Goal: Task Accomplishment & Management: Complete application form

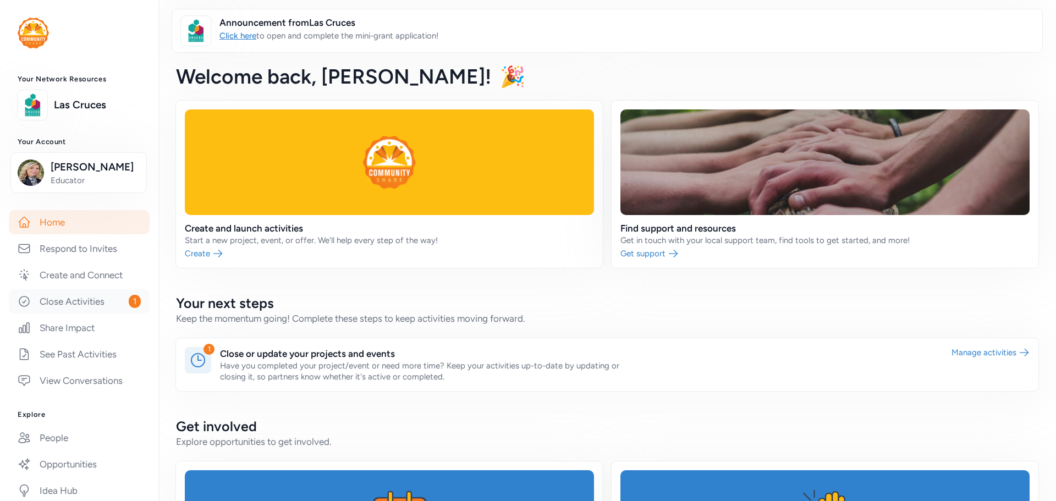
click at [75, 302] on link "Close Activities 1" at bounding box center [79, 301] width 141 height 24
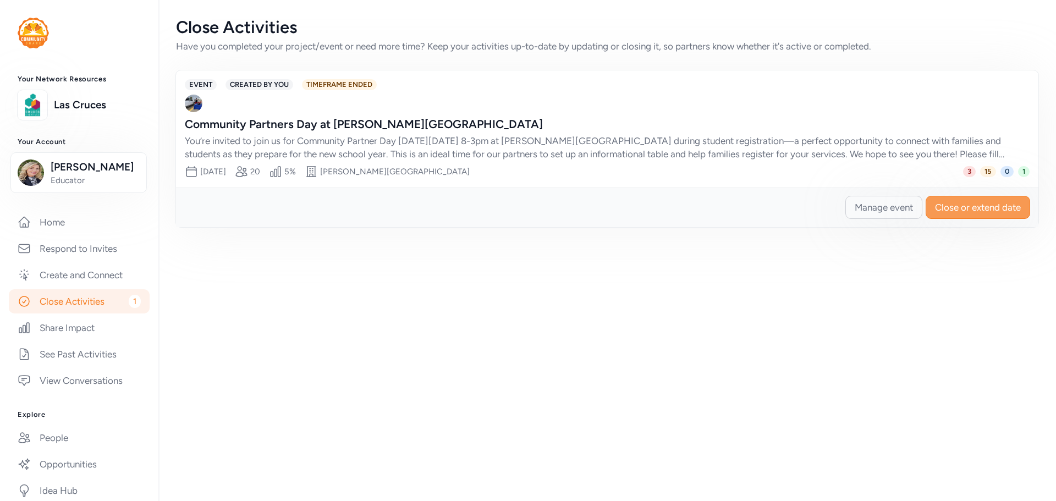
click at [976, 205] on span "Close or extend date" at bounding box center [978, 207] width 86 height 13
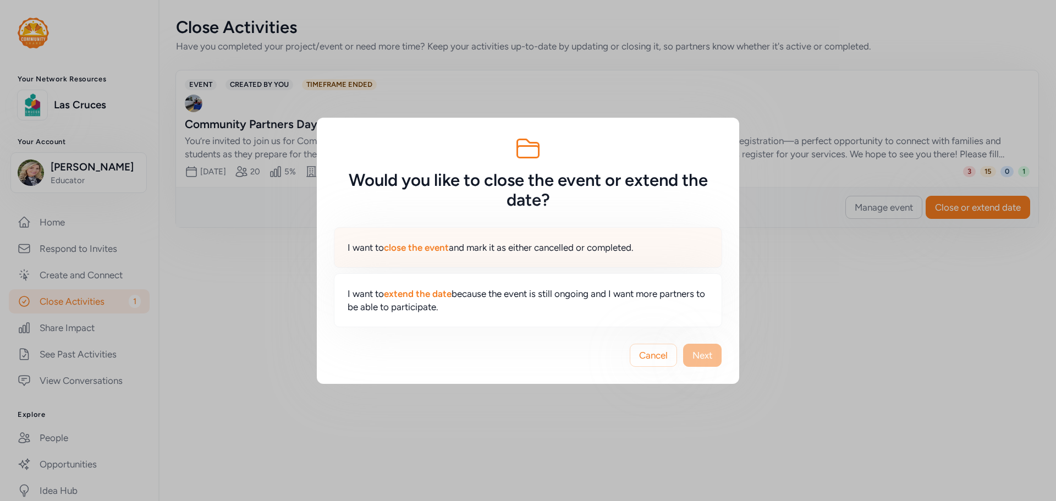
click at [425, 249] on span "close the event" at bounding box center [416, 247] width 65 height 11
click at [704, 356] on span "Next" at bounding box center [703, 355] width 20 height 13
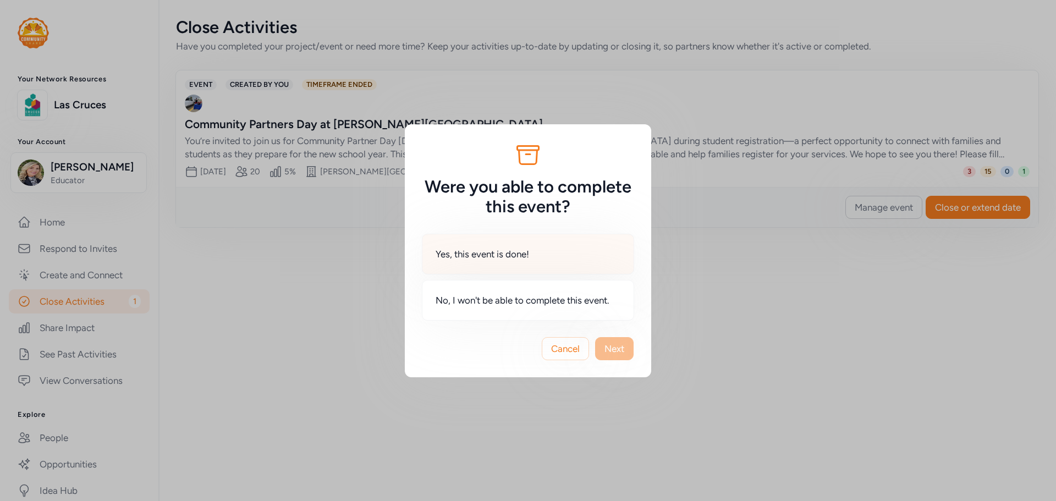
click at [474, 261] on div "Yes, this event is done!" at bounding box center [528, 254] width 212 height 41
click at [608, 348] on span "Next" at bounding box center [615, 348] width 20 height 13
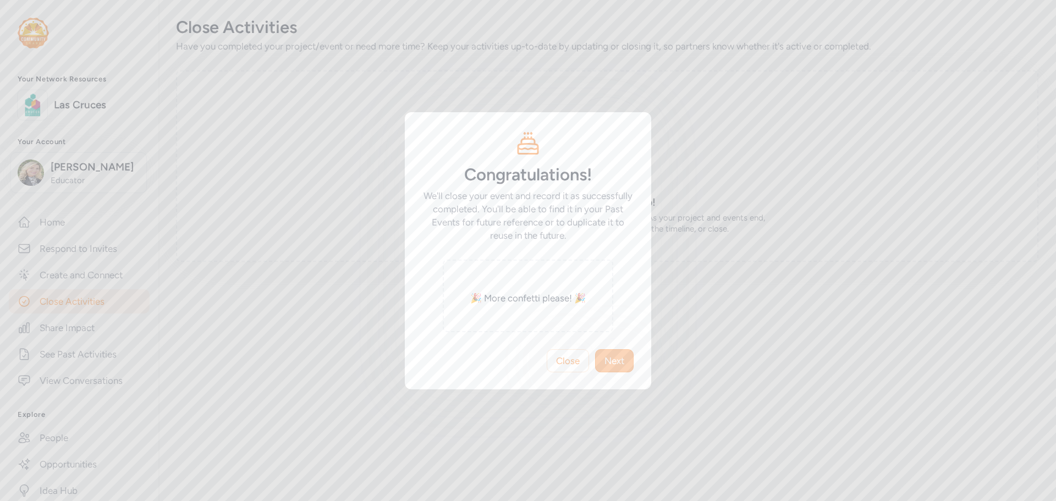
click at [614, 364] on span "Next" at bounding box center [615, 360] width 20 height 13
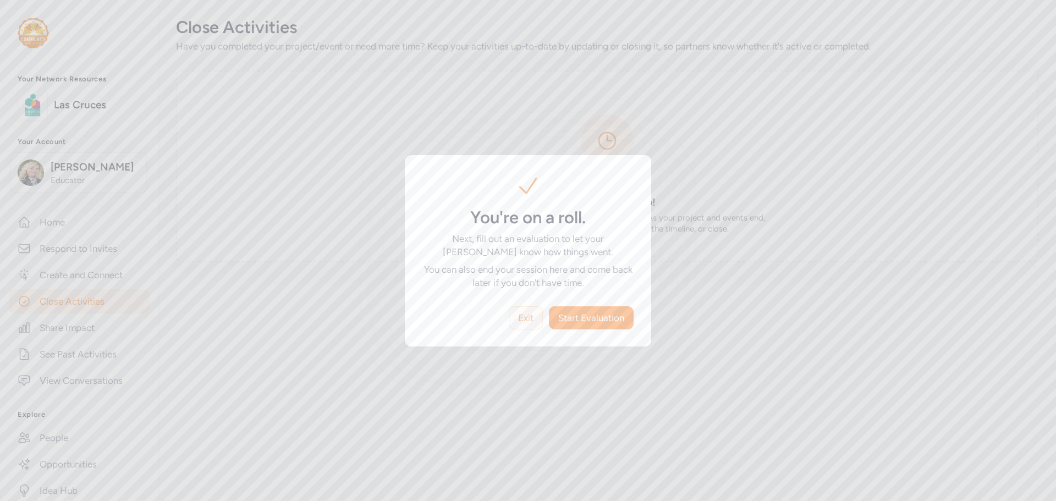
click at [523, 317] on span "Exit" at bounding box center [525, 317] width 15 height 13
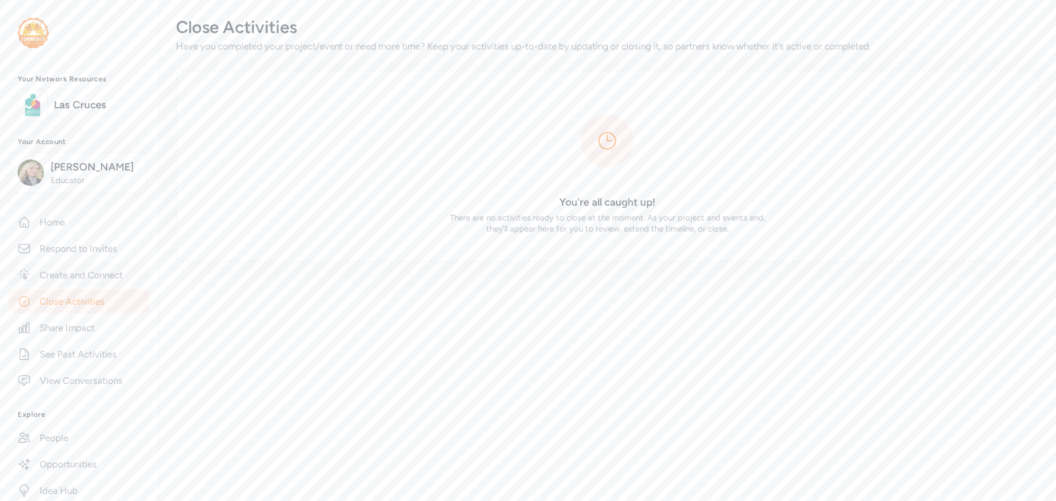
click at [100, 276] on link "Create and Connect" at bounding box center [79, 275] width 141 height 24
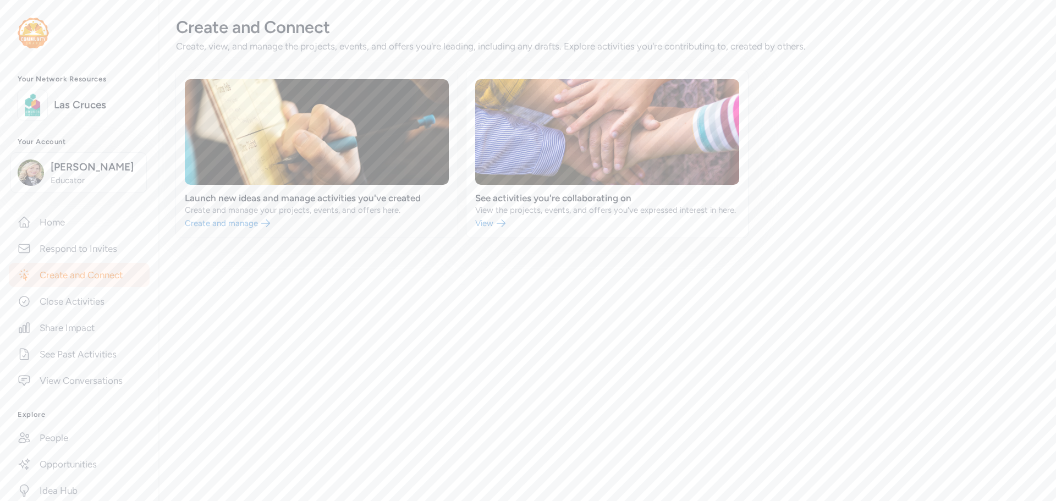
click at [238, 209] on link at bounding box center [317, 153] width 282 height 167
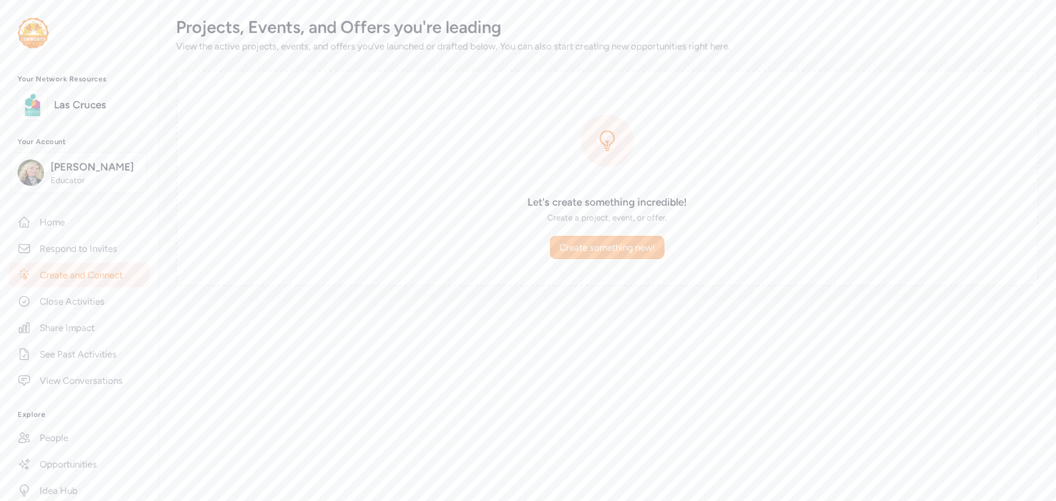
click at [590, 243] on span "Create something new!" at bounding box center [608, 247] width 96 height 13
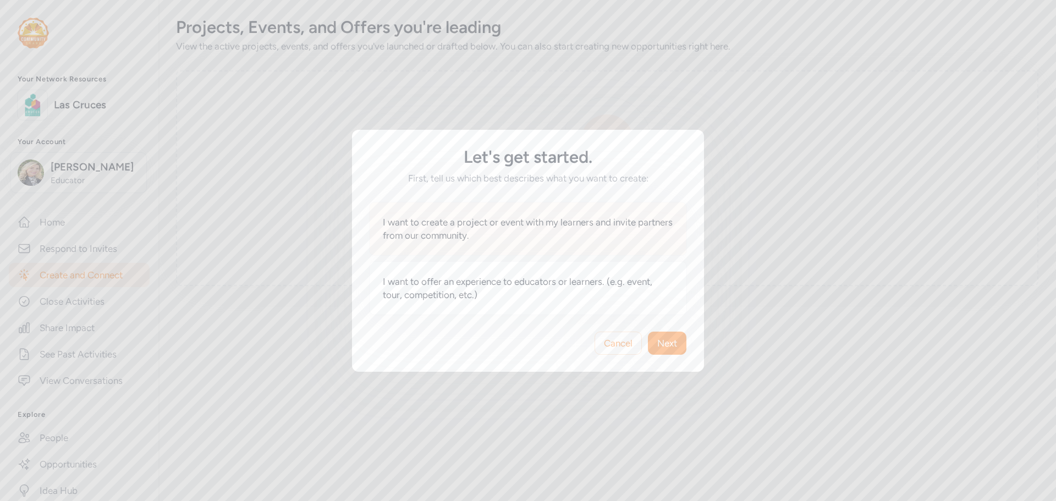
click at [478, 227] on span "I want to create a project or event with my learners and invite partners from o…" at bounding box center [528, 229] width 290 height 26
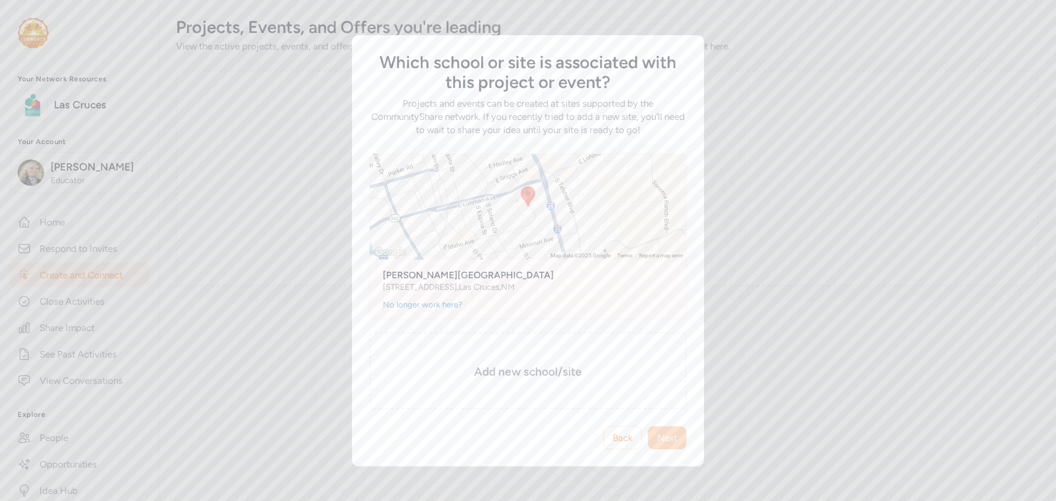
click at [518, 293] on div "[PERSON_NAME][GEOGRAPHIC_DATA] [STREET_ADDRESS]" at bounding box center [528, 280] width 317 height 40
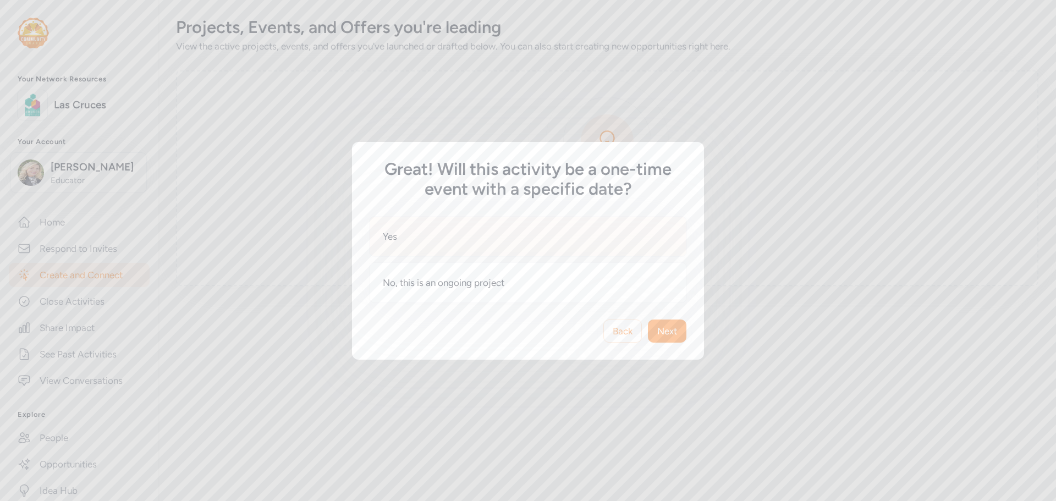
click at [477, 234] on div "Yes" at bounding box center [528, 236] width 318 height 41
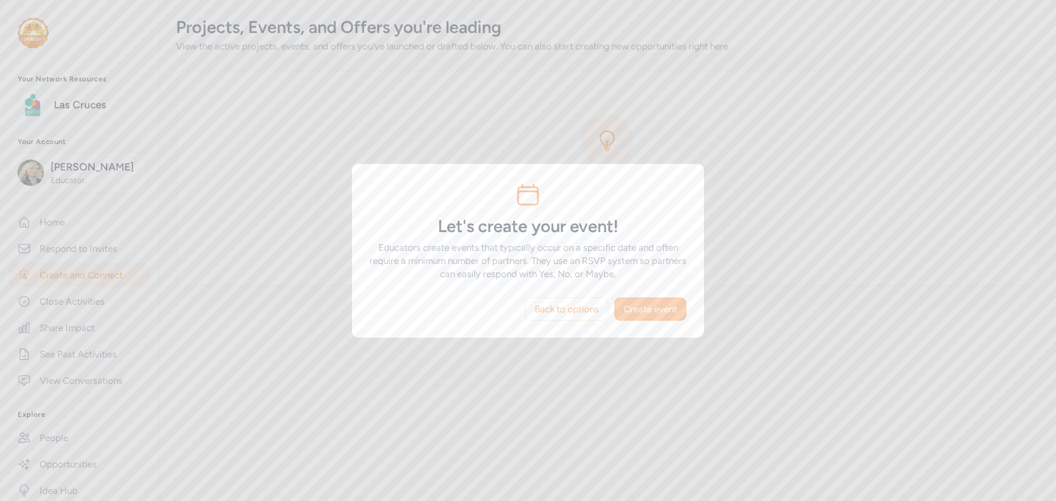
click at [650, 306] on span "Create event" at bounding box center [650, 309] width 53 height 13
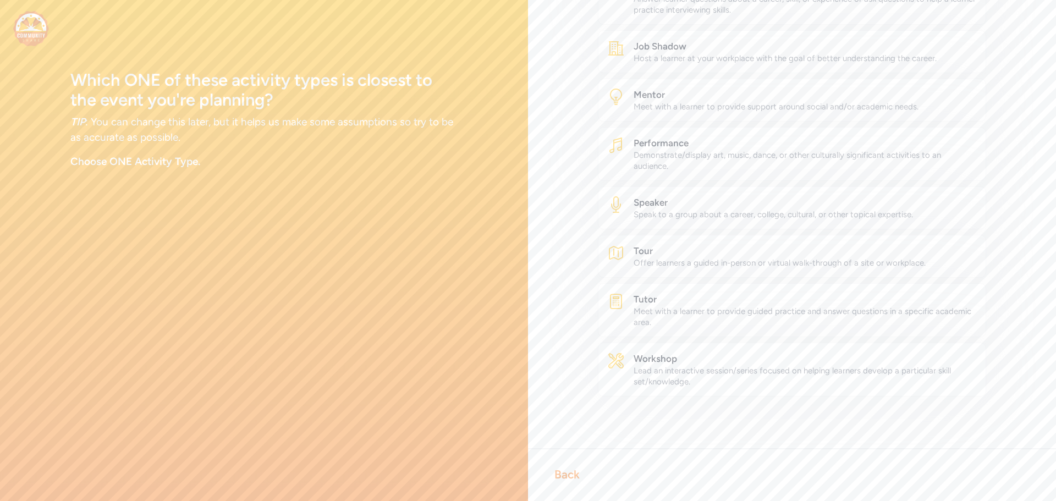
scroll to position [434, 0]
click at [571, 477] on div "Back" at bounding box center [567, 474] width 25 height 15
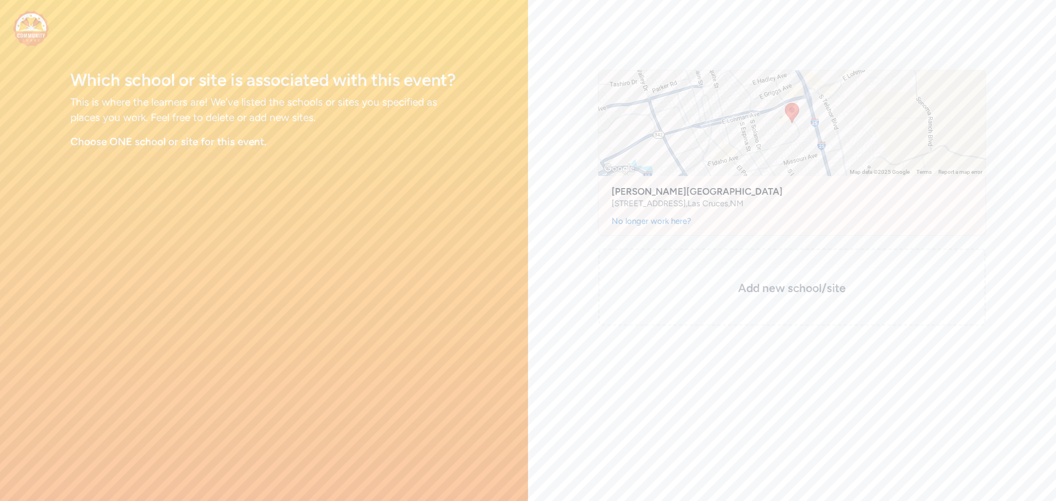
click at [797, 202] on div "950 South Walnut St , Las Cruces , NM" at bounding box center [792, 203] width 361 height 11
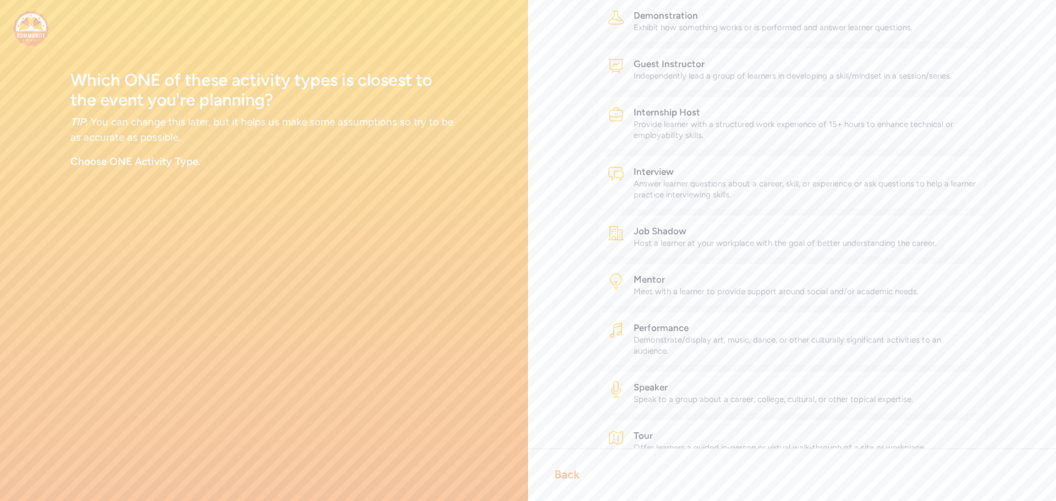
scroll to position [200, 0]
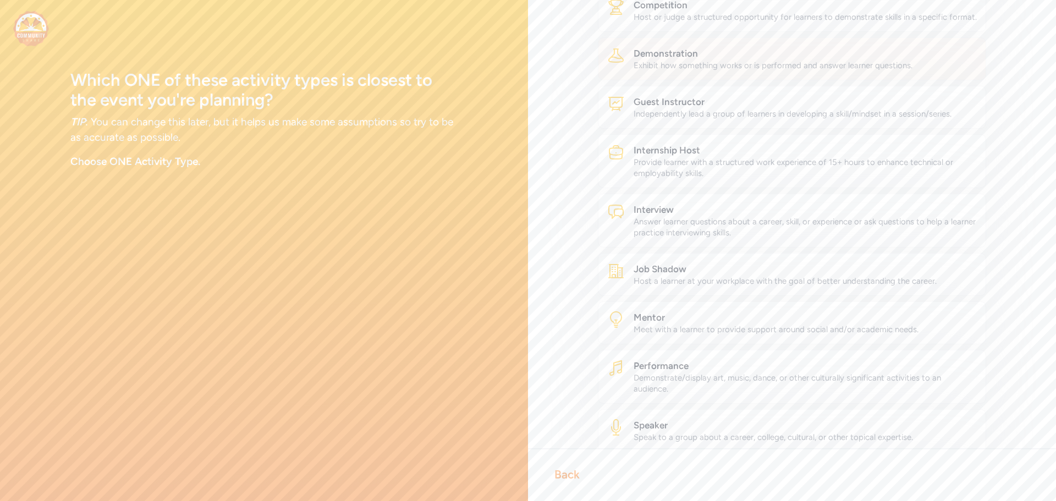
click at [739, 71] on div "Exhibit how something works or is performed and answer learner questions." at bounding box center [805, 65] width 343 height 11
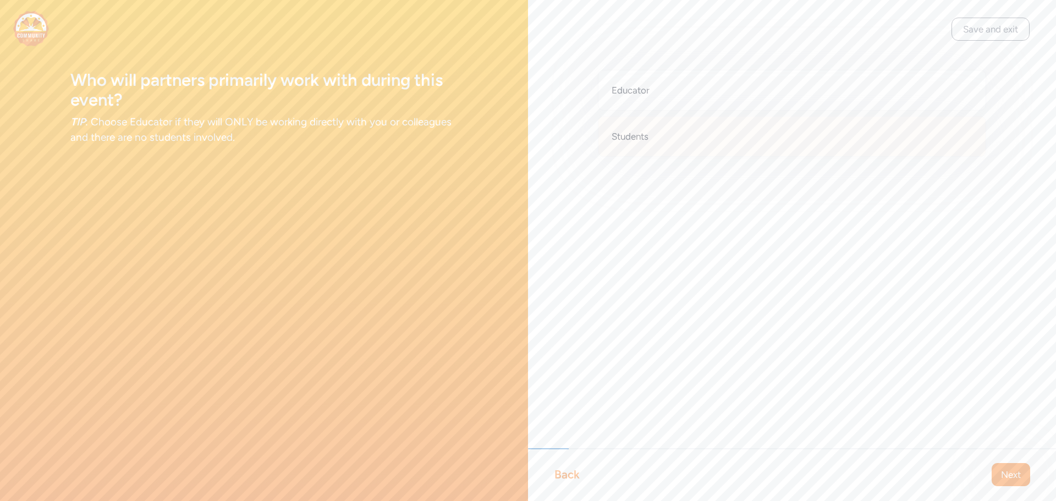
click at [673, 138] on div "Students" at bounding box center [792, 136] width 388 height 41
click at [1012, 474] on span "Next" at bounding box center [1011, 474] width 20 height 13
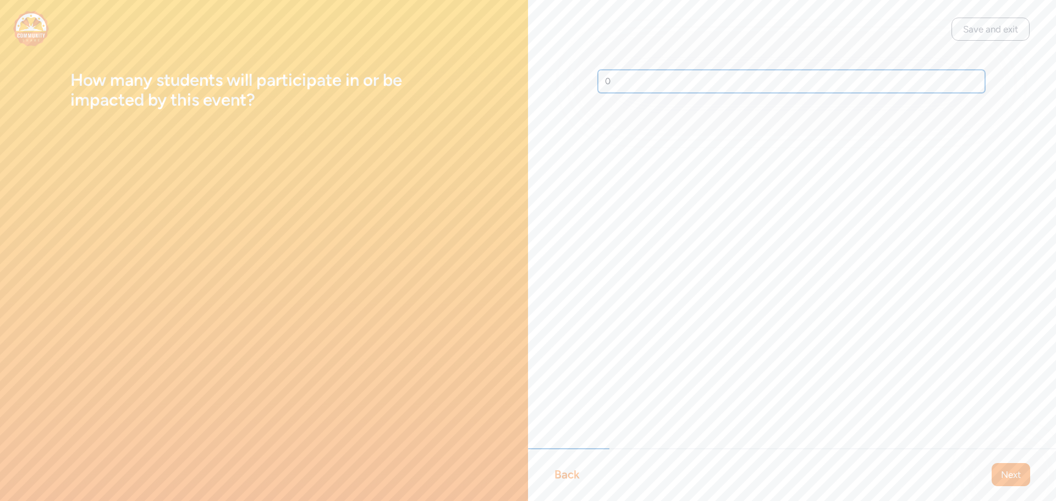
click at [613, 78] on input "0" at bounding box center [791, 81] width 387 height 23
click at [606, 80] on input "0" at bounding box center [791, 81] width 387 height 23
type input "200"
click at [1005, 471] on span "Next" at bounding box center [1011, 474] width 20 height 13
click at [686, 86] on div "Children 4-12" at bounding box center [792, 90] width 388 height 41
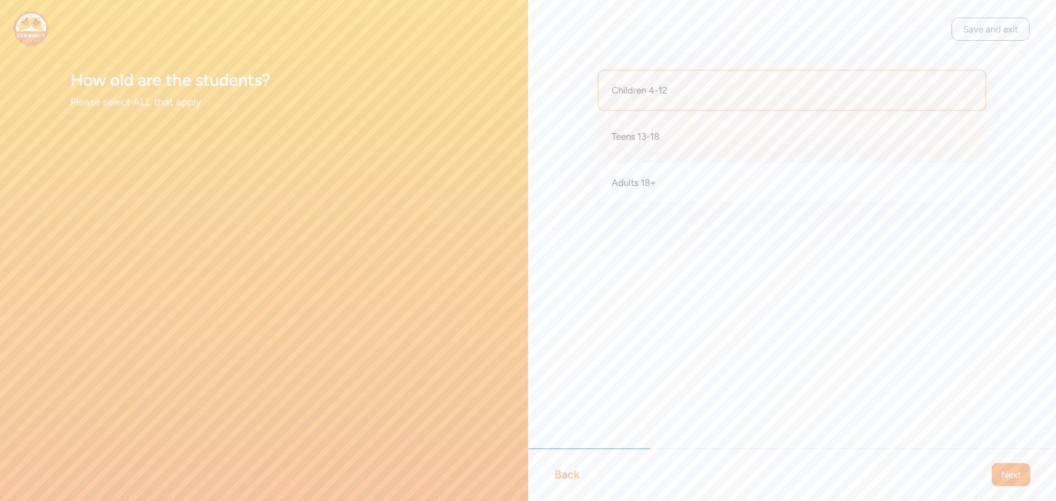
click at [694, 138] on div "Teens 13-18" at bounding box center [792, 136] width 388 height 41
click at [1012, 478] on span "Next" at bounding box center [1011, 474] width 20 height 13
click at [744, 137] on div "Large group/whole class" at bounding box center [792, 136] width 388 height 41
click at [1007, 475] on span "Next" at bounding box center [1011, 474] width 20 height 13
click at [571, 473] on div "Back" at bounding box center [567, 474] width 25 height 15
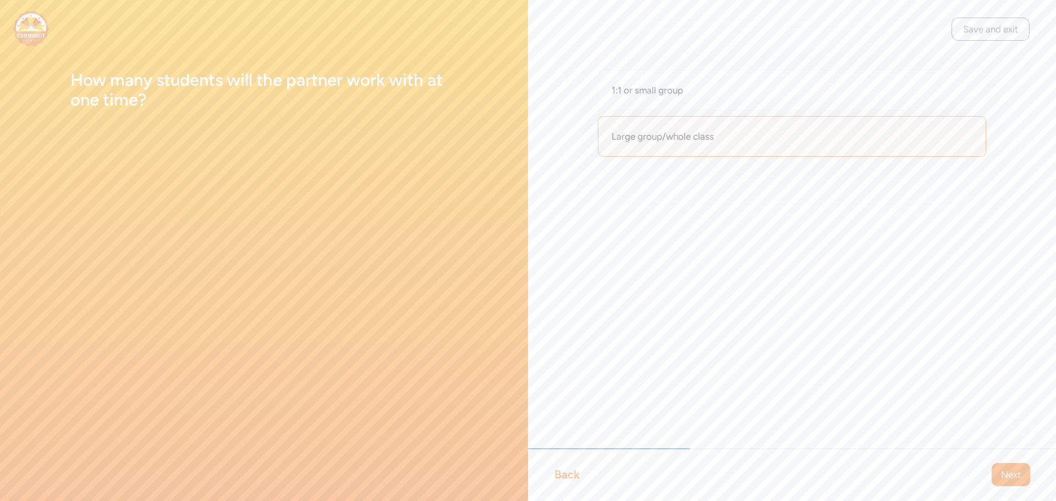
click at [571, 473] on div "Back" at bounding box center [567, 474] width 25 height 15
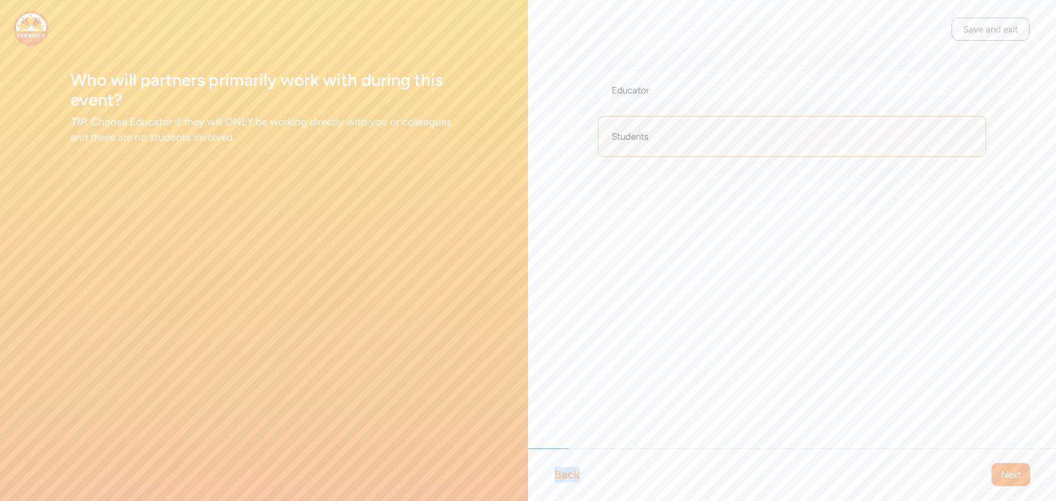
click at [571, 473] on div "Back" at bounding box center [567, 474] width 25 height 15
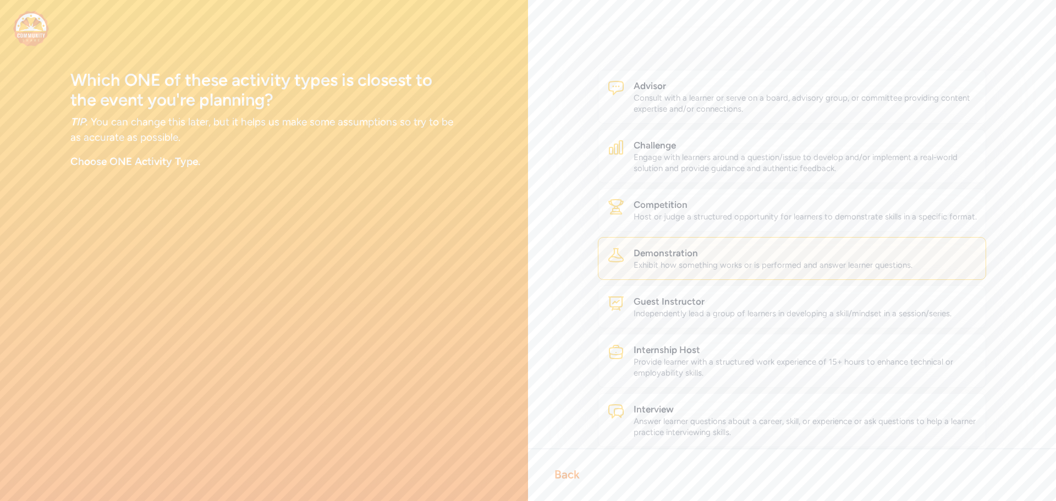
click at [571, 473] on div "Back" at bounding box center [567, 474] width 25 height 15
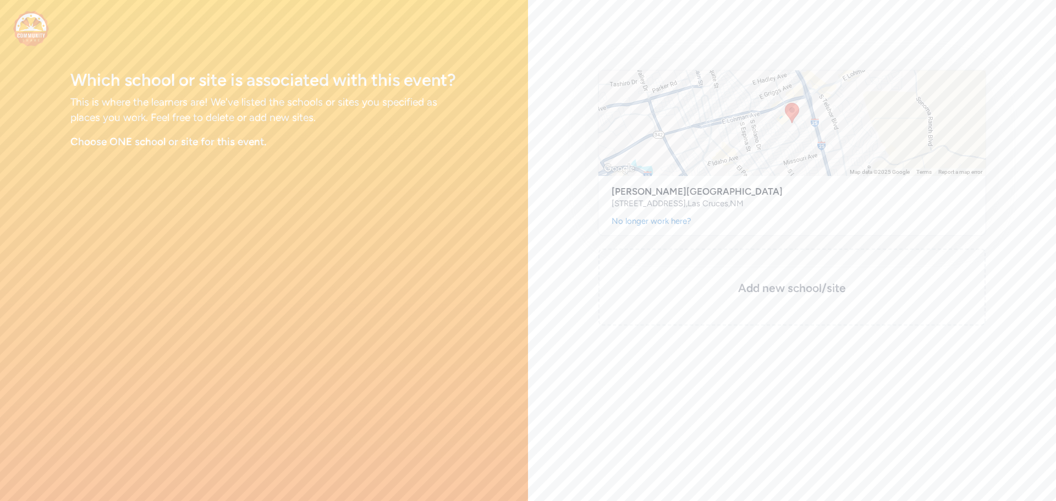
click at [571, 473] on div "Keyboard shortcuts Map Data Map data ©2025 Google Map data ©2025 Google 1 km Cl…" at bounding box center [792, 250] width 528 height 501
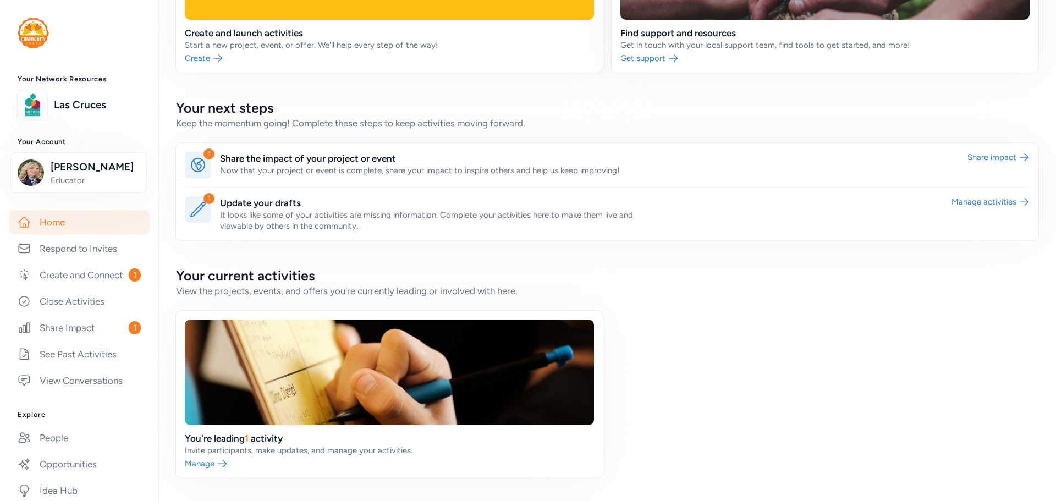
scroll to position [198, 0]
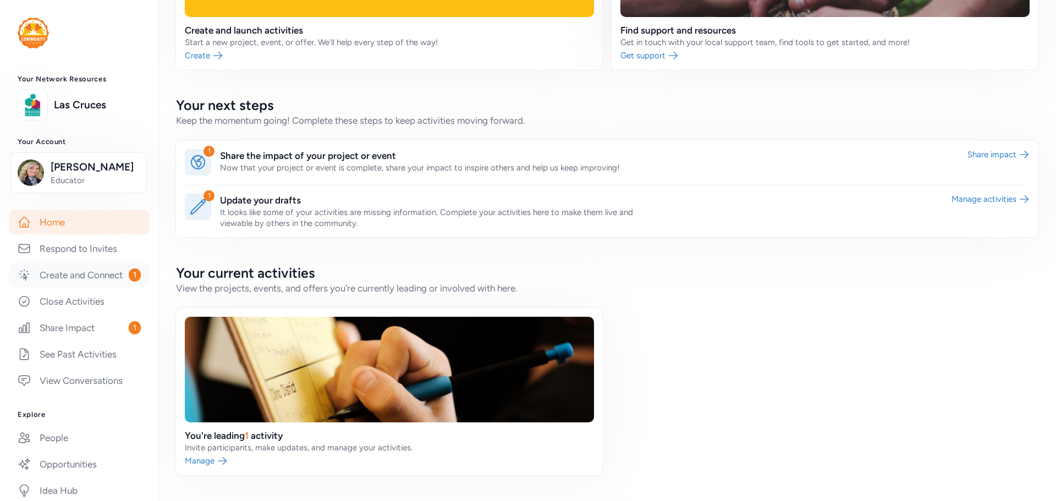
click at [77, 284] on link "Create and Connect 1" at bounding box center [79, 275] width 141 height 24
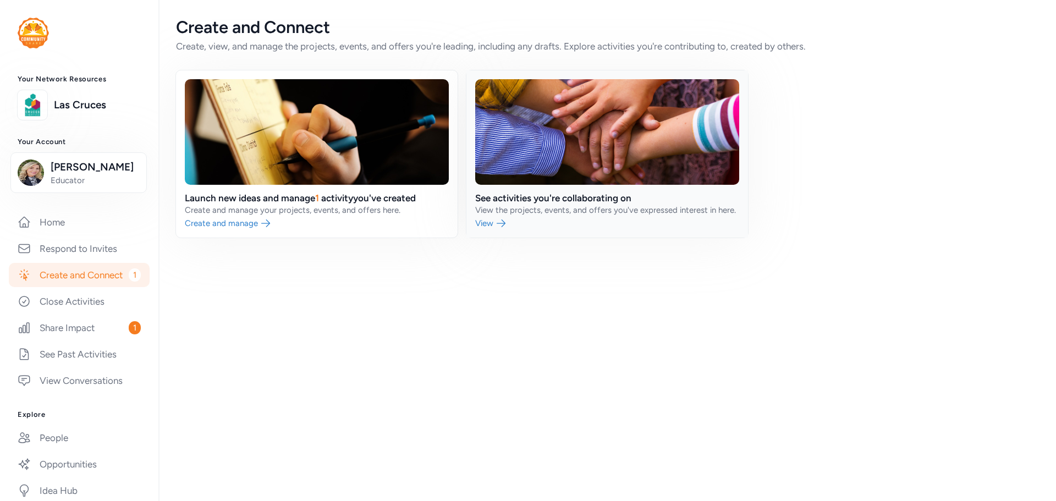
click at [497, 214] on link at bounding box center [608, 153] width 282 height 167
click at [294, 207] on link at bounding box center [317, 153] width 282 height 167
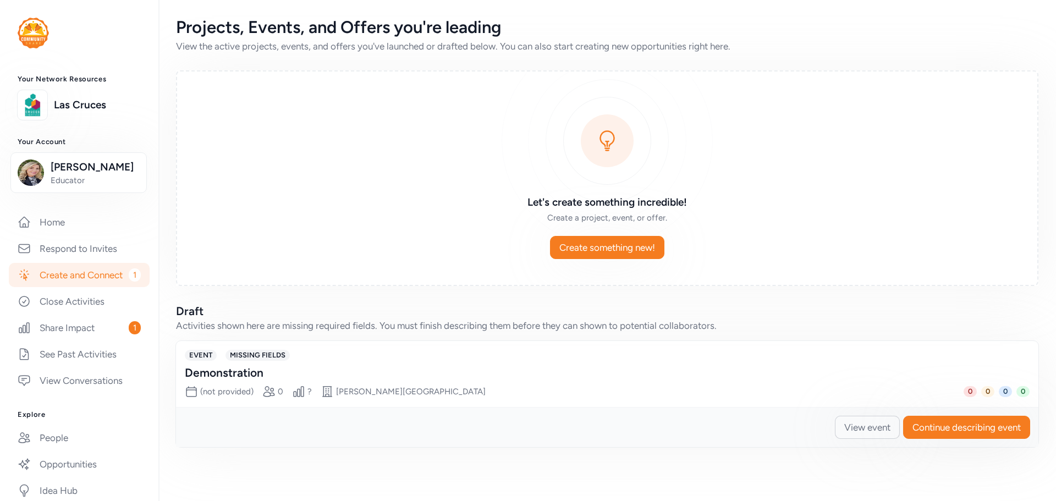
click at [857, 427] on span "View event" at bounding box center [868, 427] width 46 height 13
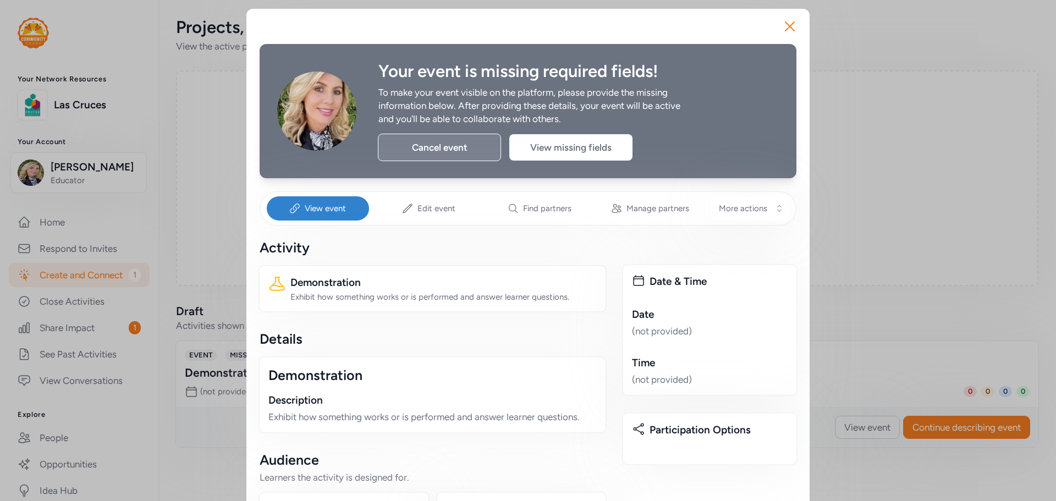
click at [441, 146] on div "Cancel event" at bounding box center [439, 148] width 123 height 28
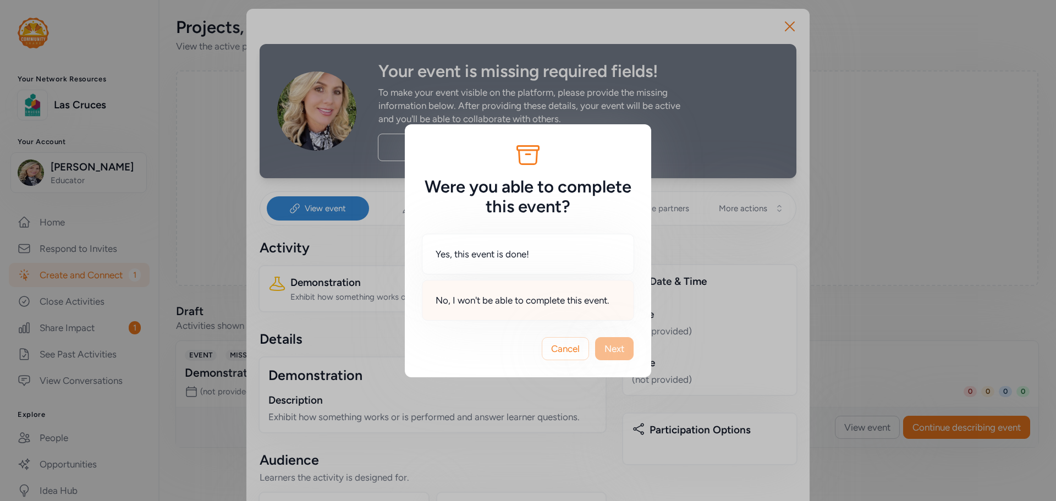
click at [473, 299] on span "No, I won't be able to complete this event." at bounding box center [523, 300] width 174 height 13
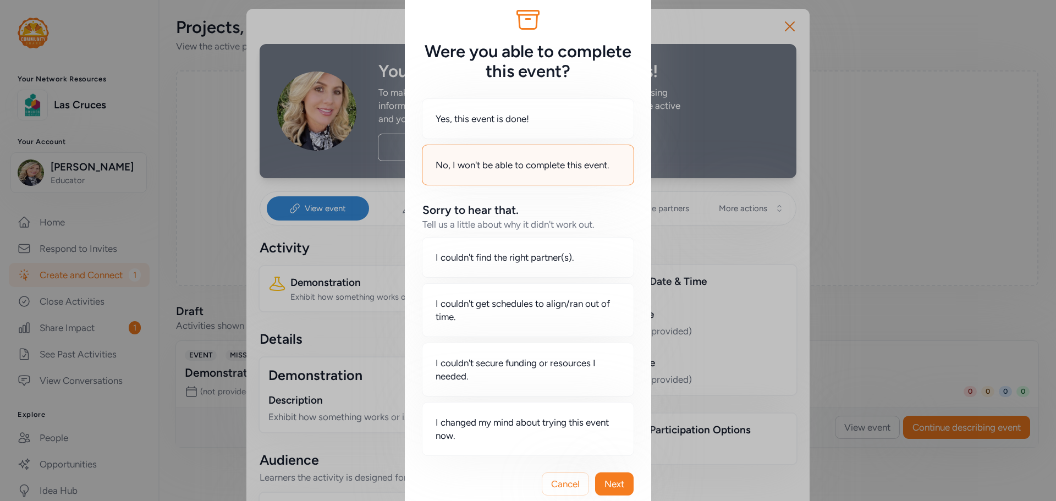
scroll to position [40, 0]
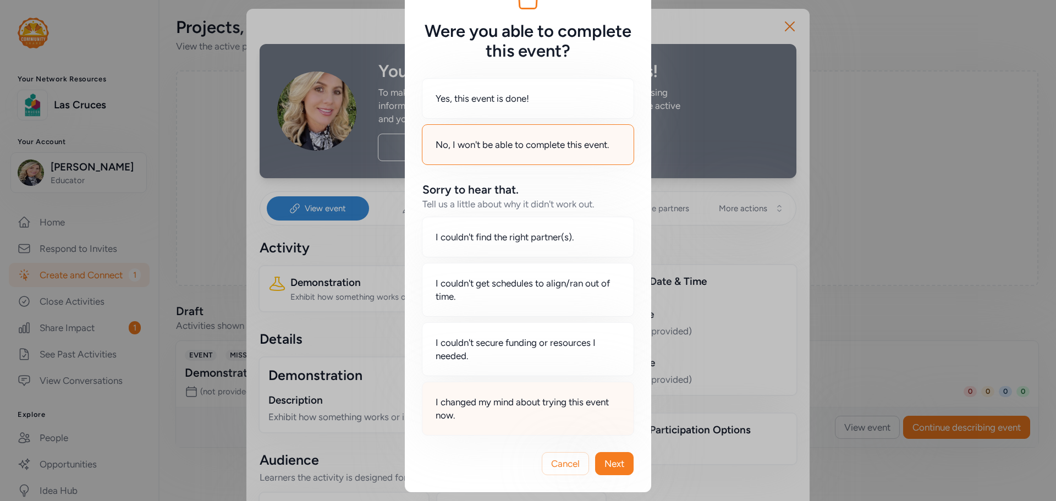
click at [514, 415] on span "I changed my mind about trying this event now." at bounding box center [528, 409] width 185 height 26
click at [612, 466] on span "Next" at bounding box center [615, 463] width 20 height 13
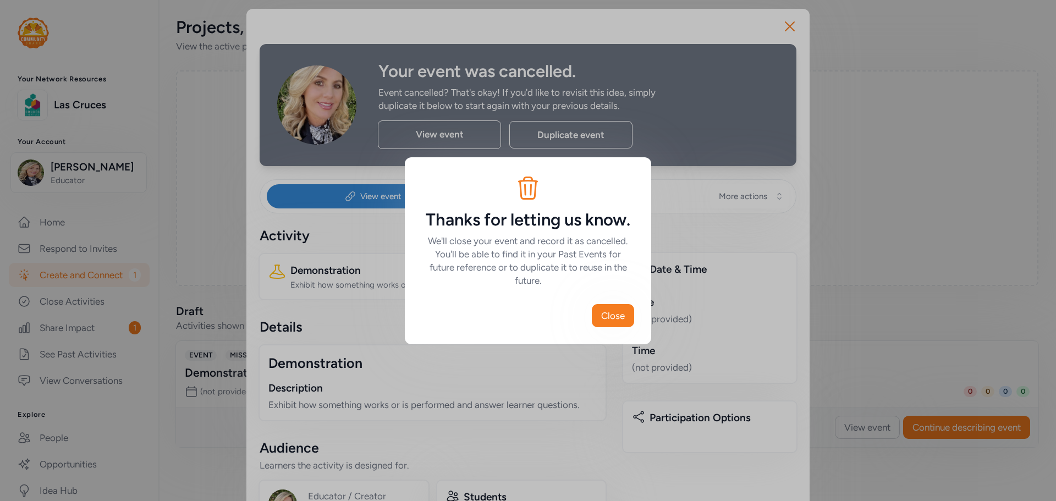
scroll to position [0, 0]
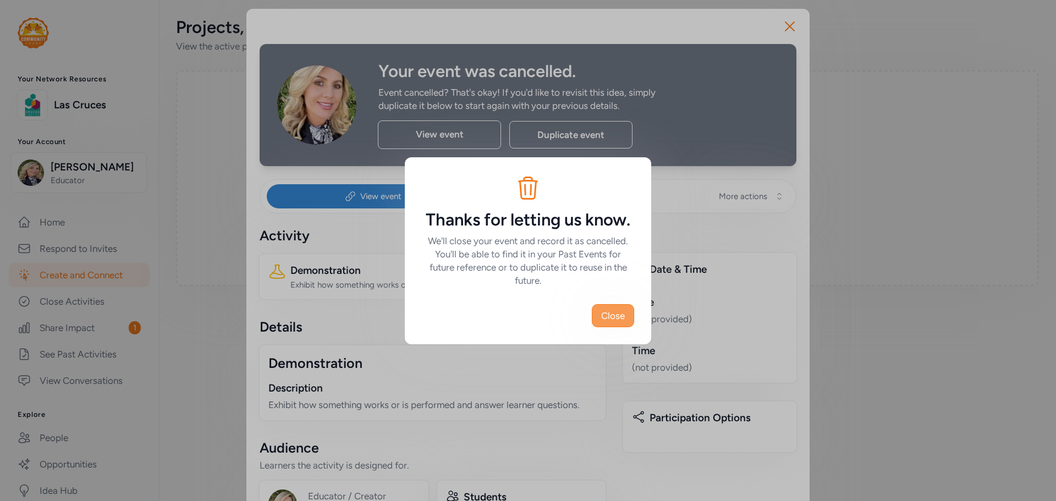
click at [612, 318] on span "Close" at bounding box center [613, 315] width 24 height 13
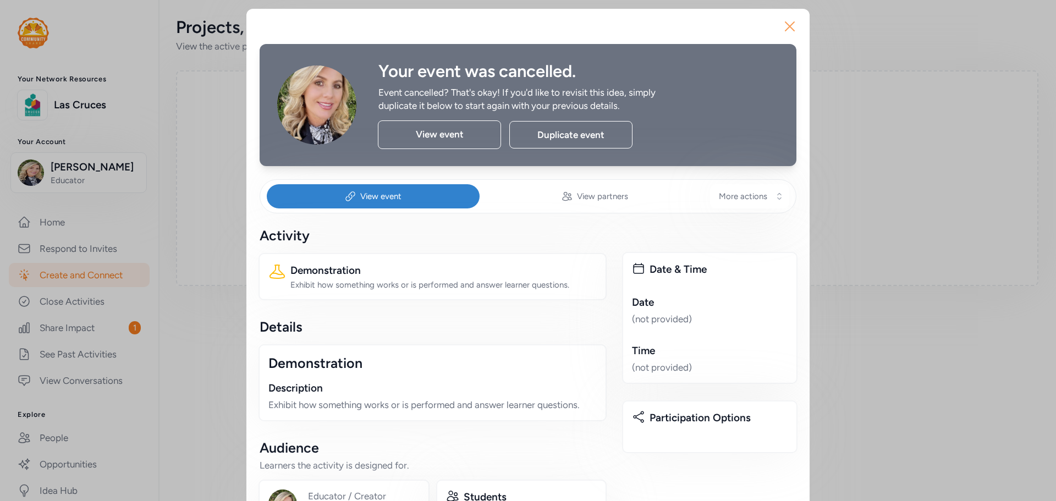
click at [788, 25] on icon "button" at bounding box center [790, 27] width 18 height 18
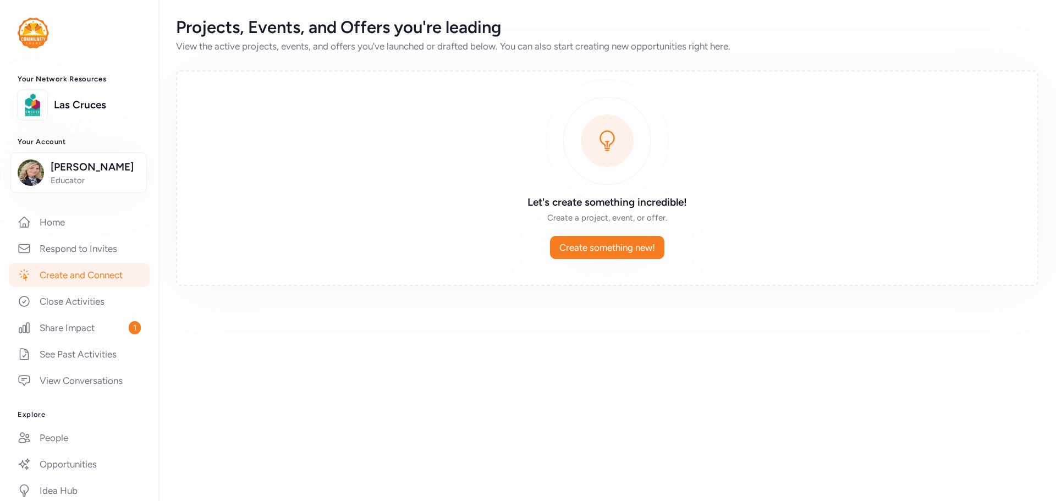
click at [95, 275] on link "Create and Connect" at bounding box center [79, 275] width 141 height 24
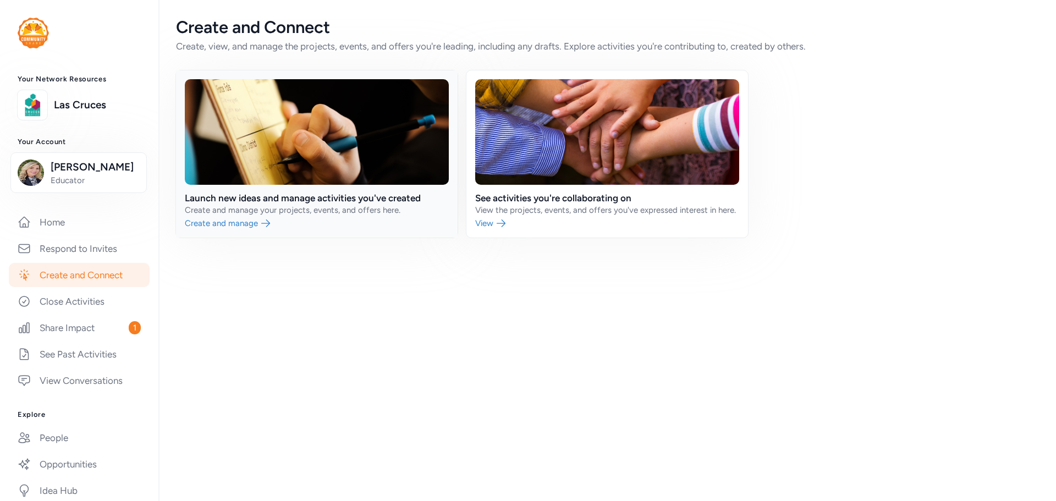
click at [228, 218] on link at bounding box center [317, 153] width 282 height 167
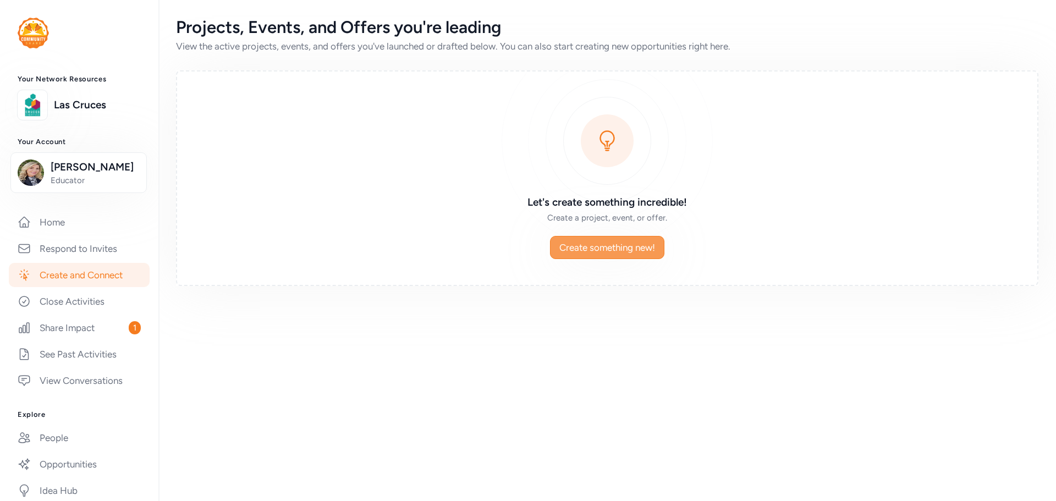
click at [618, 248] on span "Create something new!" at bounding box center [608, 247] width 96 height 13
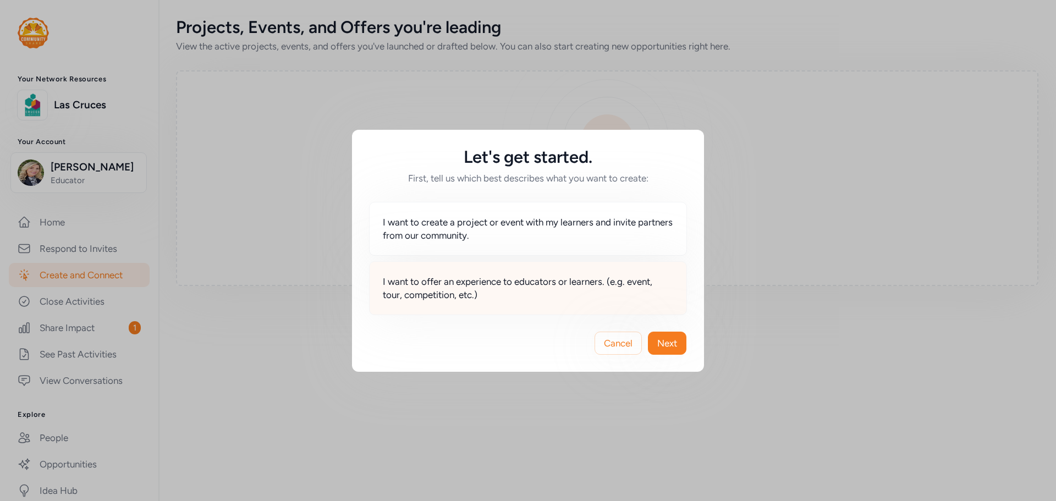
click at [507, 297] on span "I want to offer an experience to educators or learners. (e.g. event, tour, comp…" at bounding box center [528, 288] width 290 height 26
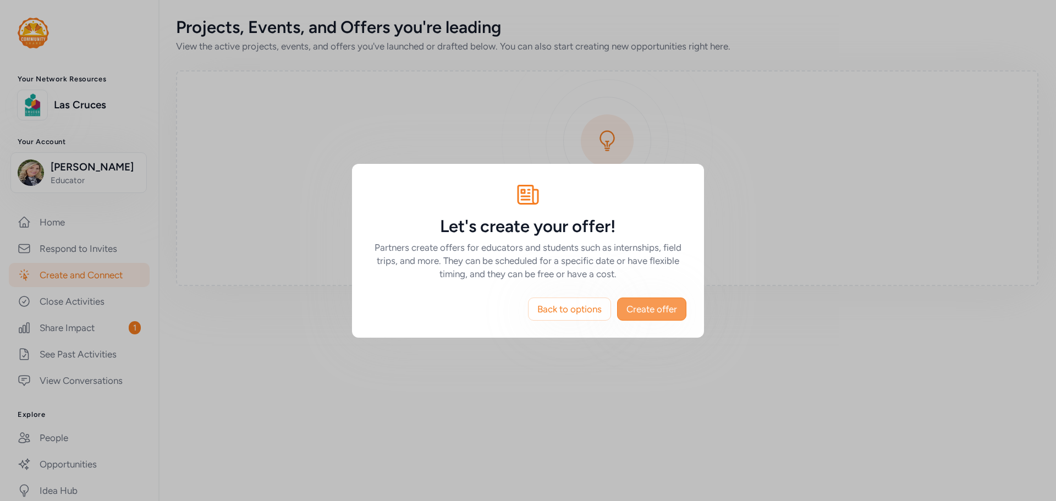
click at [659, 309] on span "Create offer" at bounding box center [652, 309] width 51 height 13
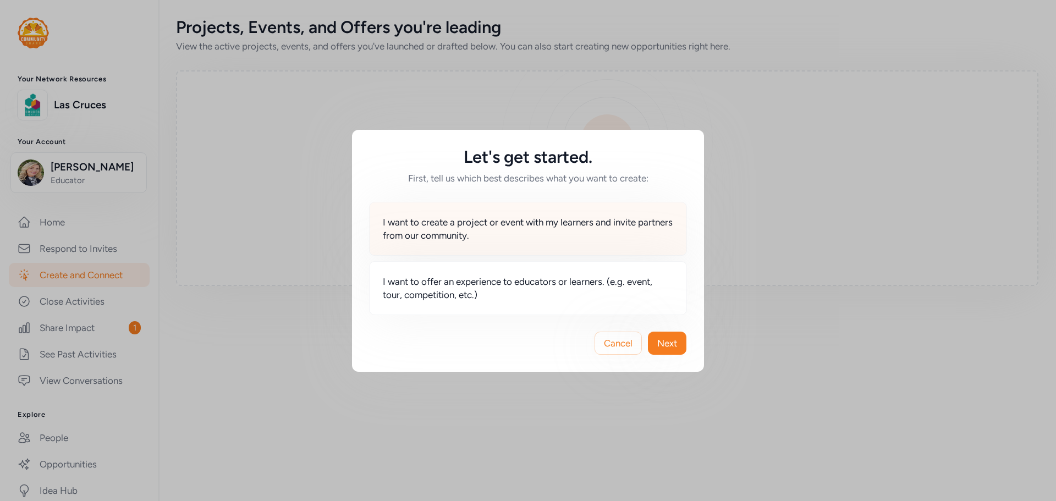
click at [495, 240] on span "I want to create a project or event with my learners and invite partners from o…" at bounding box center [528, 229] width 290 height 26
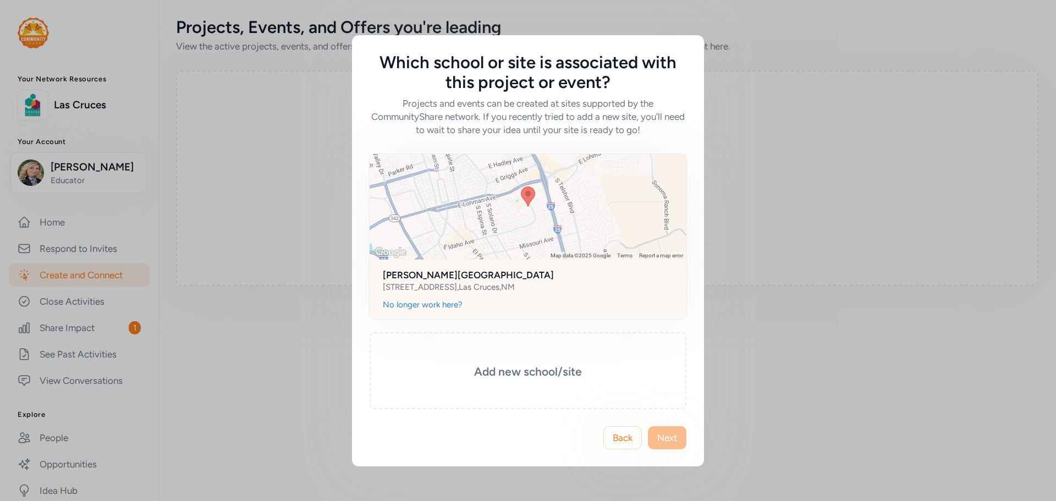
click at [527, 298] on div "[PERSON_NAME][GEOGRAPHIC_DATA] [STREET_ADDRESS]" at bounding box center [528, 280] width 317 height 40
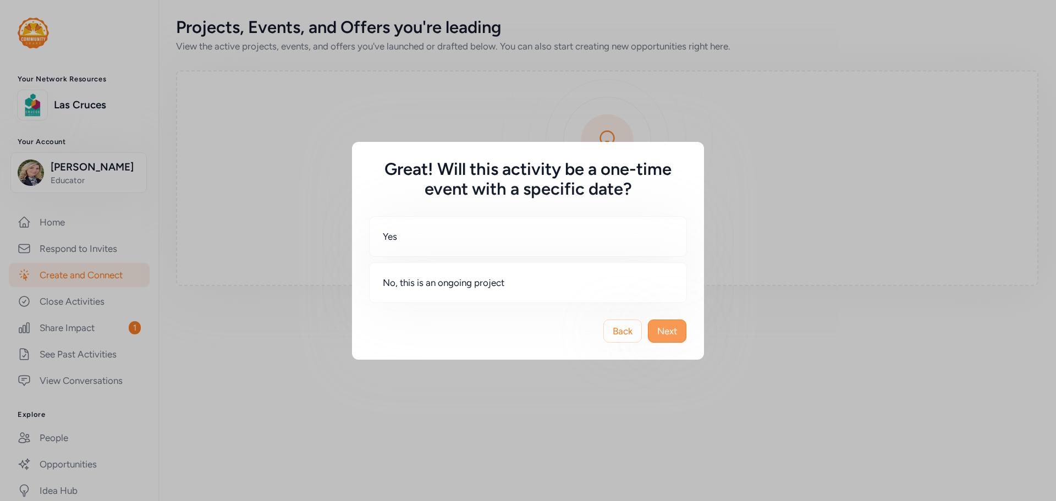
click at [671, 335] on span "Next" at bounding box center [667, 331] width 20 height 13
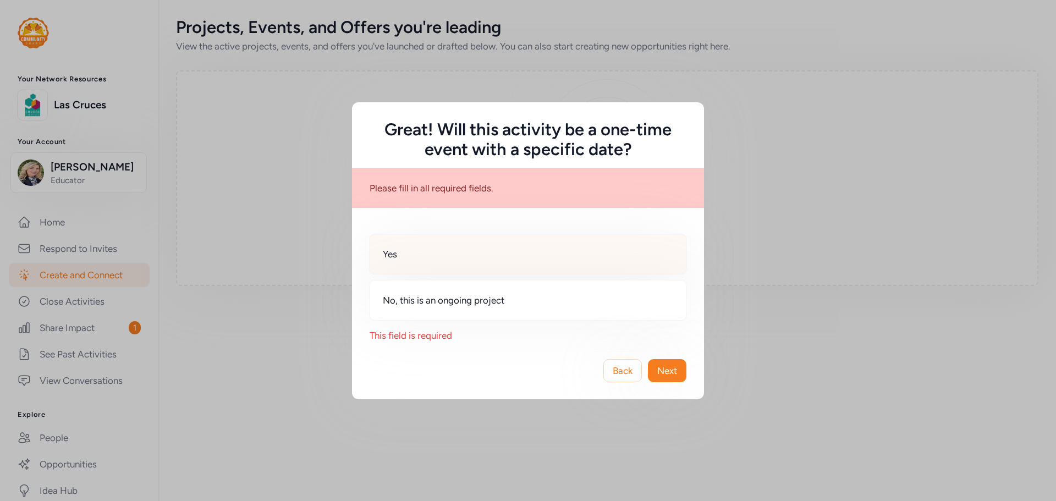
click at [437, 253] on div "Yes" at bounding box center [528, 254] width 318 height 41
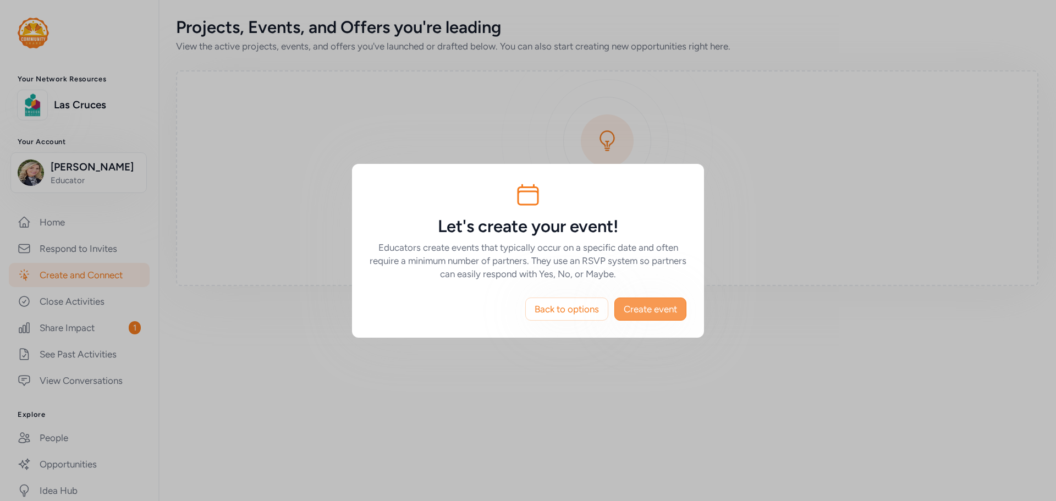
click at [654, 306] on span "Create event" at bounding box center [650, 309] width 53 height 13
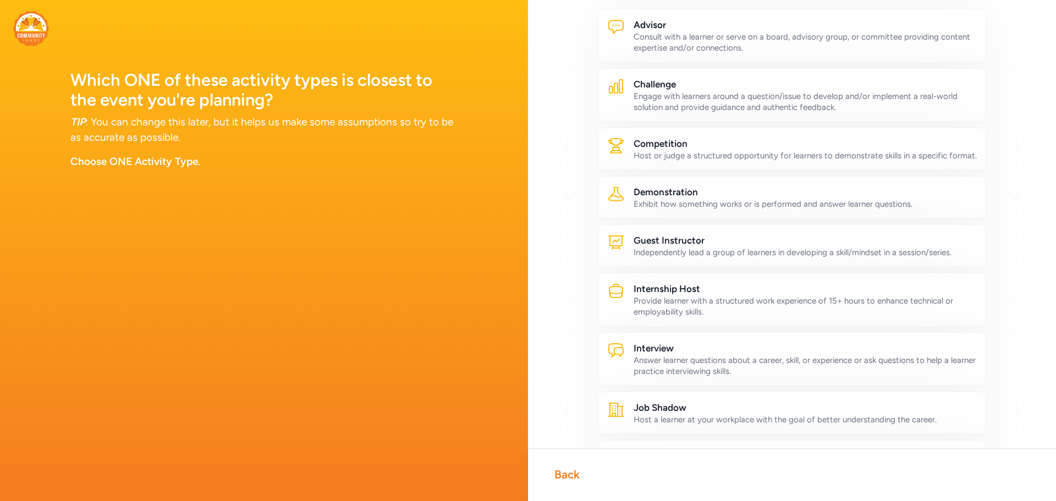
scroll to position [57, 0]
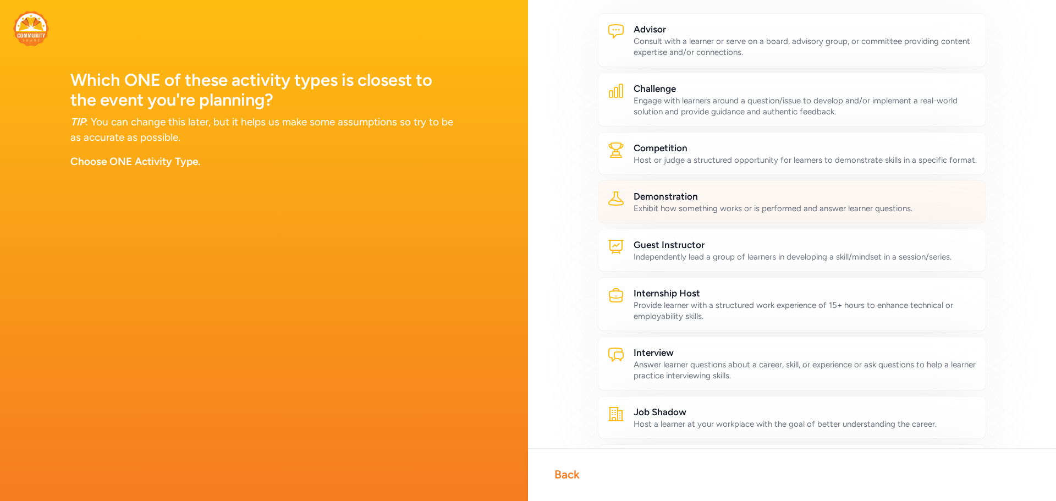
click at [797, 214] on div "Exhibit how something works or is performed and answer learner questions." at bounding box center [805, 208] width 343 height 11
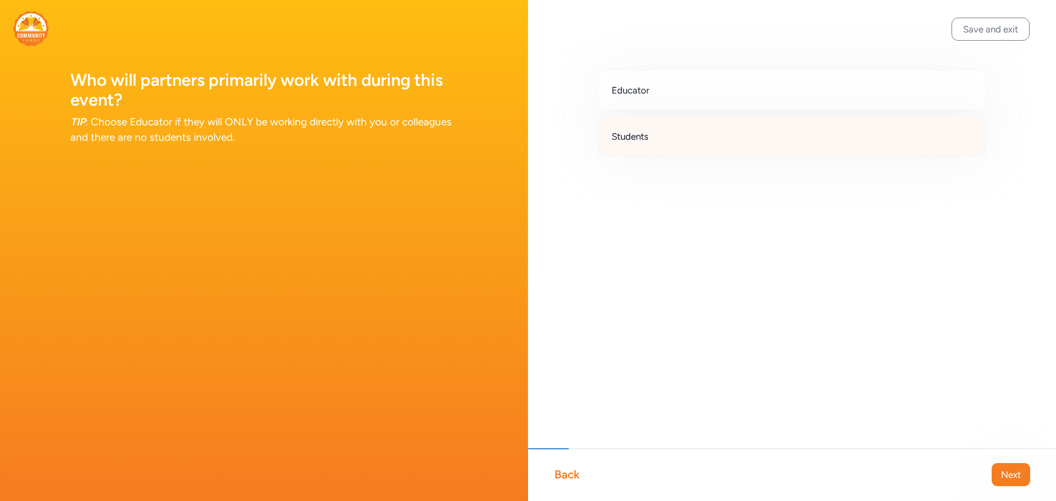
click at [681, 131] on div "Students" at bounding box center [792, 136] width 388 height 41
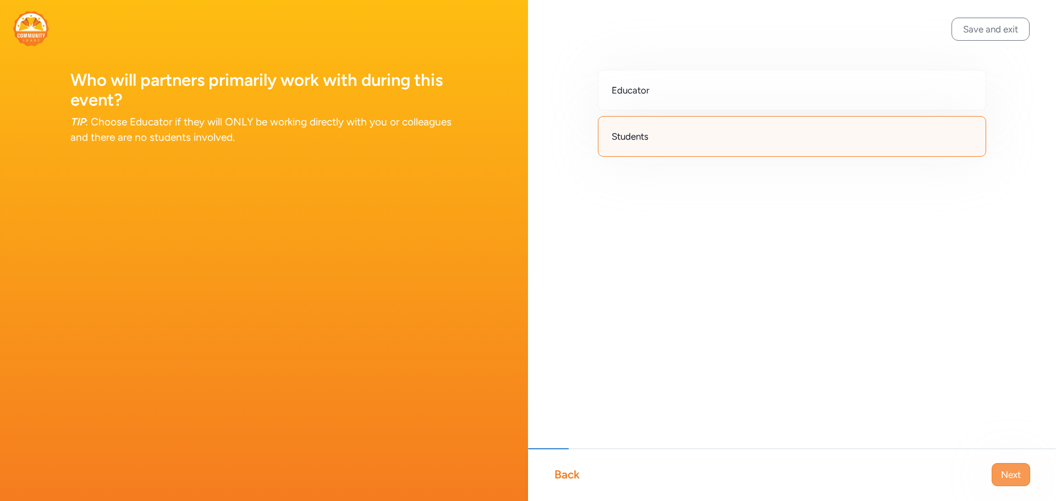
click at [1009, 476] on span "Next" at bounding box center [1011, 474] width 20 height 13
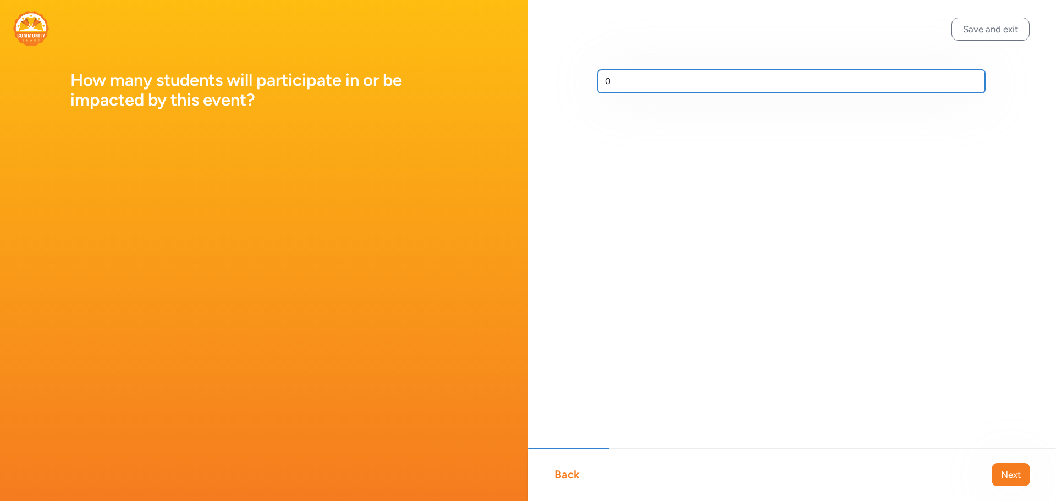
drag, startPoint x: 636, startPoint y: 82, endPoint x: 589, endPoint y: 81, distance: 46.8
click at [589, 81] on div "0" at bounding box center [792, 99] width 528 height 198
type input "200"
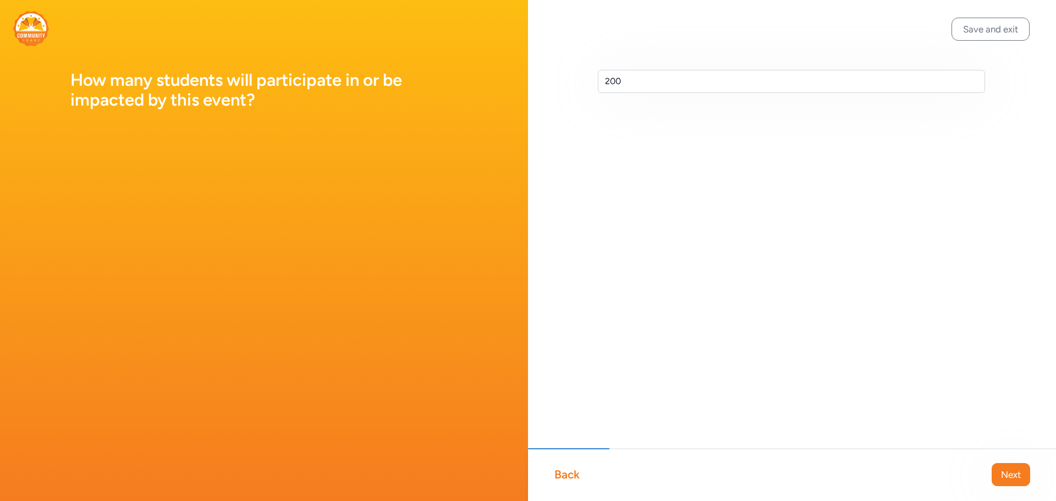
drag, startPoint x: 589, startPoint y: 81, endPoint x: 629, endPoint y: 316, distance: 238.8
click at [591, 123] on div "200" at bounding box center [792, 99] width 528 height 198
click at [1004, 474] on span "Next" at bounding box center [1011, 474] width 20 height 13
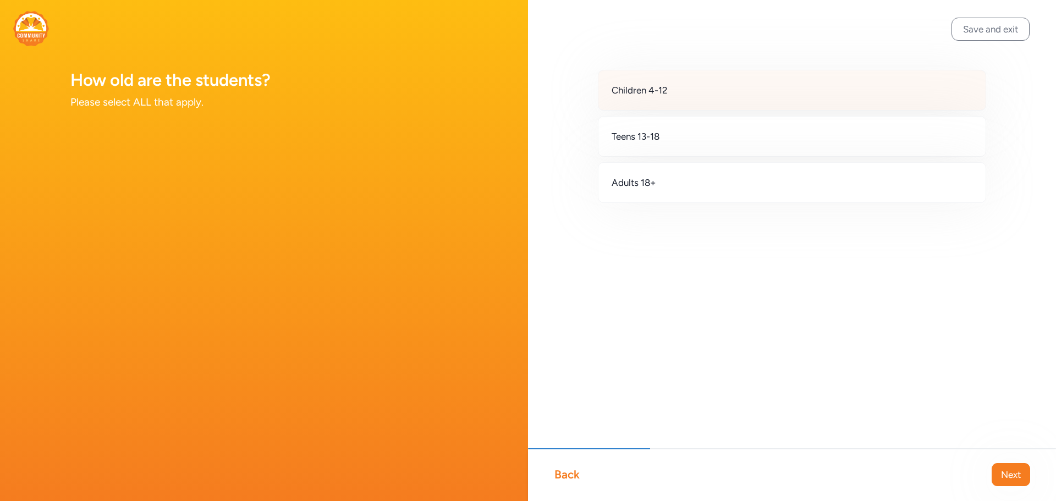
click at [727, 91] on div "Children 4-12" at bounding box center [792, 90] width 388 height 41
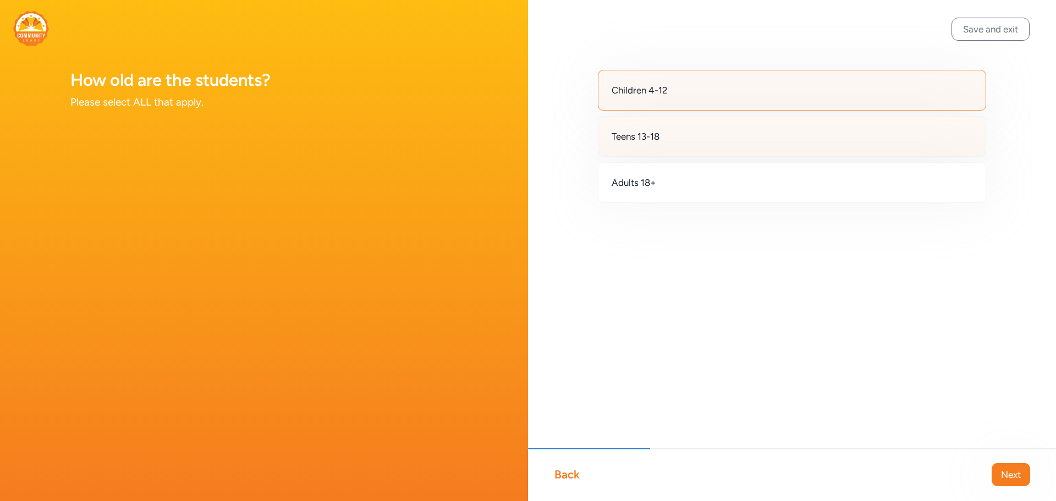
click at [720, 139] on div "Teens 13-18" at bounding box center [792, 136] width 388 height 41
click at [1010, 476] on span "Next" at bounding box center [1011, 474] width 20 height 13
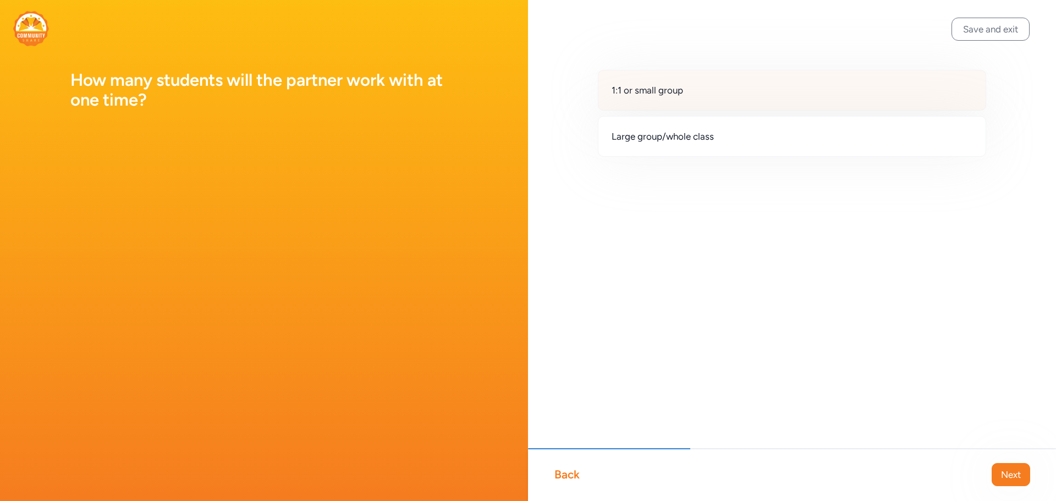
click at [722, 94] on div "1:1 or small group" at bounding box center [792, 90] width 388 height 41
click at [1002, 469] on span "Next" at bounding box center [1011, 474] width 20 height 13
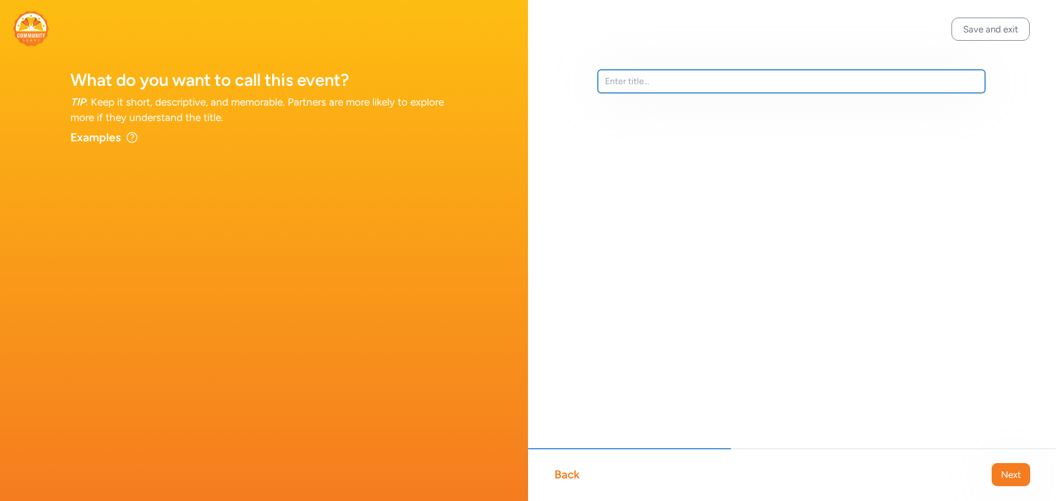
click at [617, 81] on input "text" at bounding box center [791, 81] width 387 height 23
type input "[PERSON_NAME] Community Middle School Trunk or Treat"
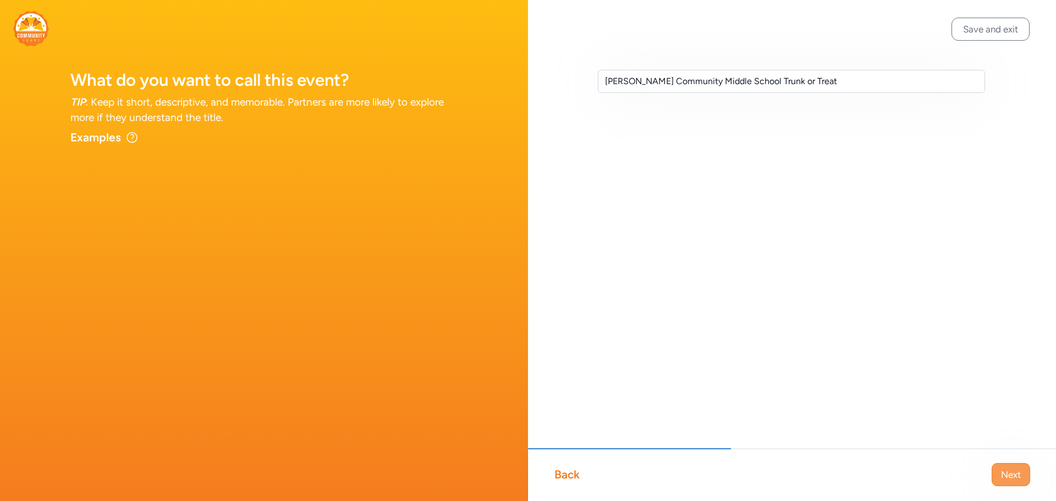
click at [1013, 474] on span "Next" at bounding box center [1011, 474] width 20 height 13
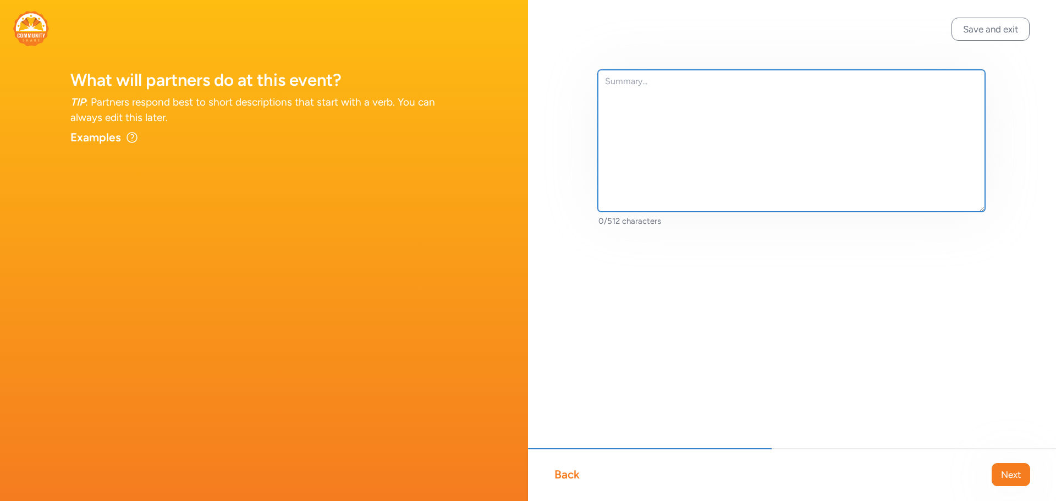
click at [627, 84] on textarea at bounding box center [791, 141] width 387 height 142
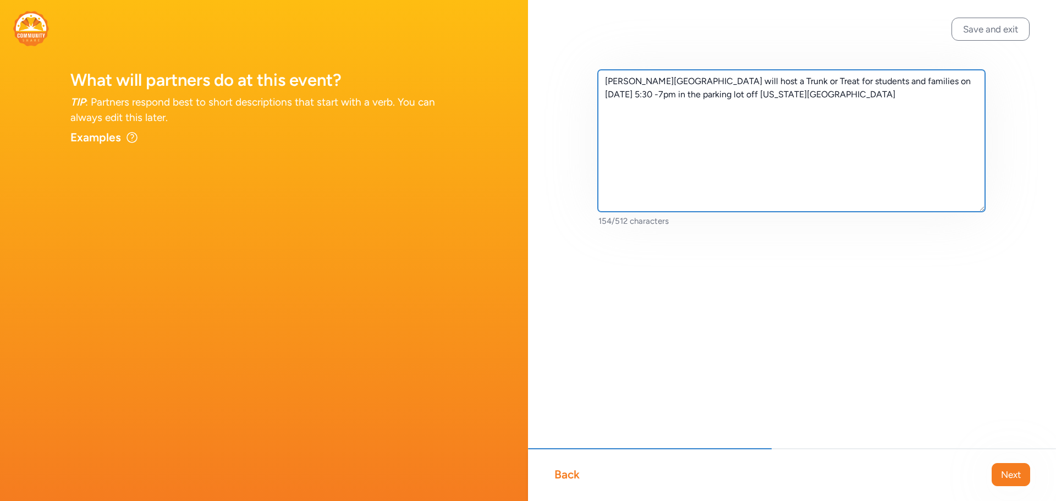
type textarea "[PERSON_NAME][GEOGRAPHIC_DATA] will host a Trunk or Treat for students and fami…"
